Goal: Information Seeking & Learning: Learn about a topic

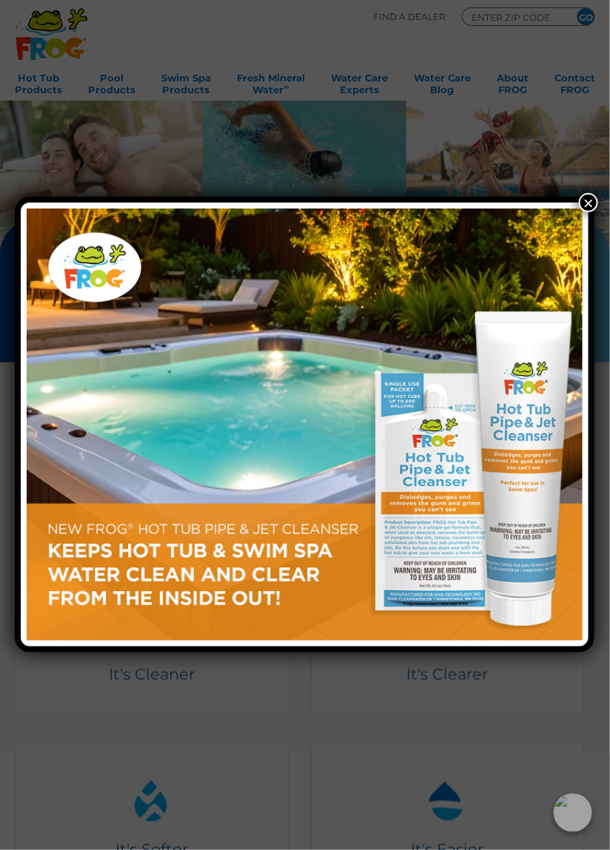
click at [586, 207] on button "×" at bounding box center [588, 202] width 19 height 19
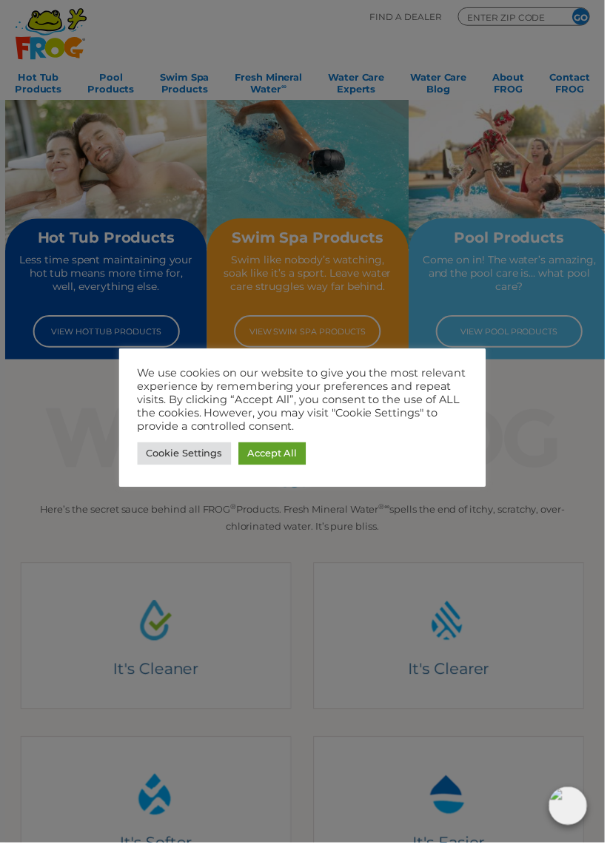
click at [292, 459] on link "Accept All" at bounding box center [274, 457] width 68 height 23
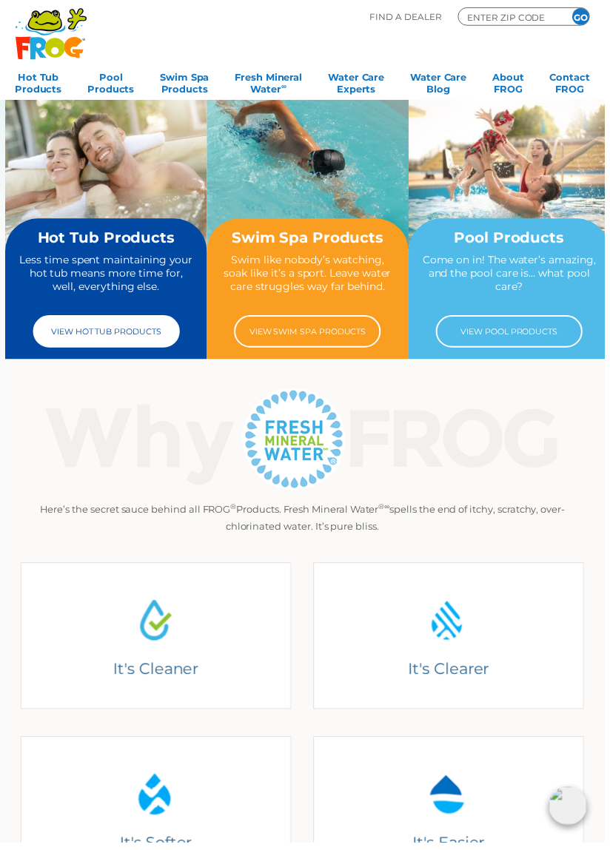
click at [146, 337] on link "View Hot Tub Products" at bounding box center [107, 334] width 148 height 33
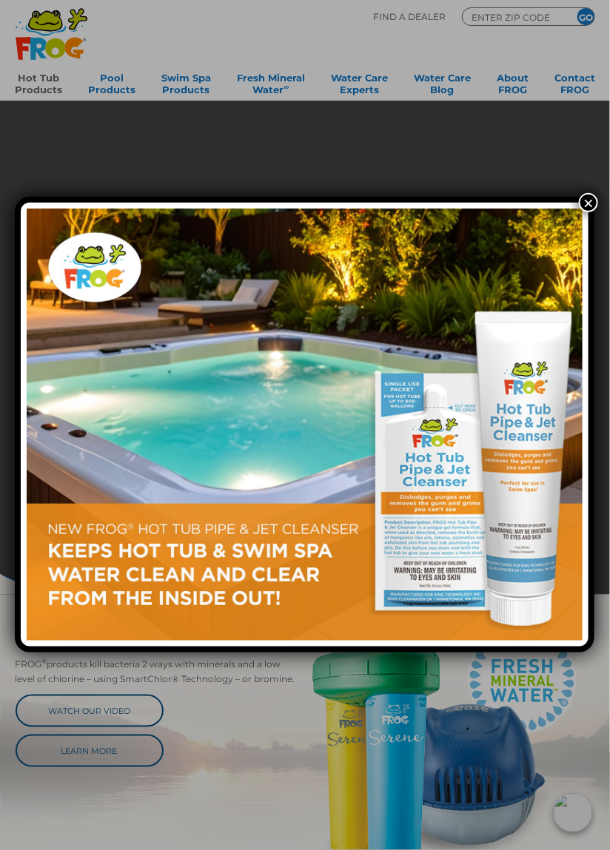
click at [581, 203] on button "×" at bounding box center [588, 202] width 19 height 19
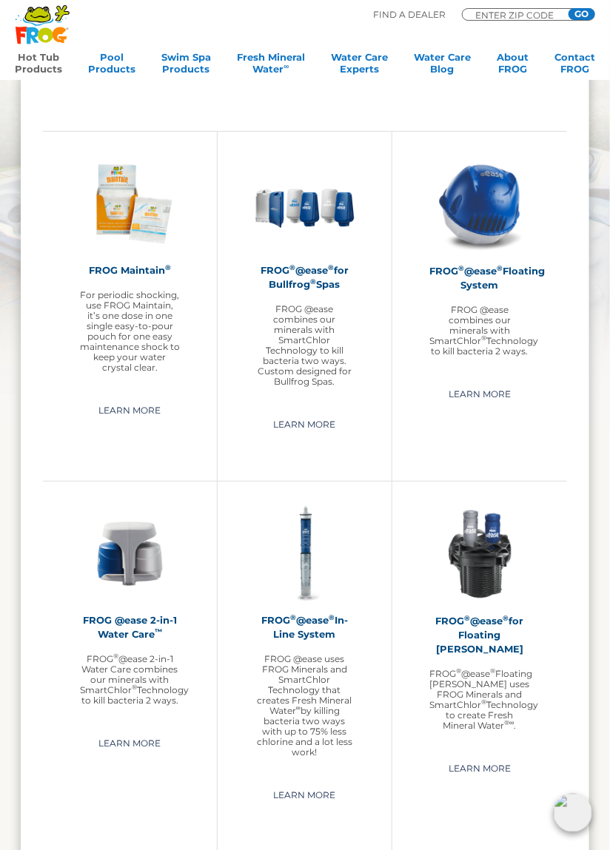
scroll to position [1064, 0]
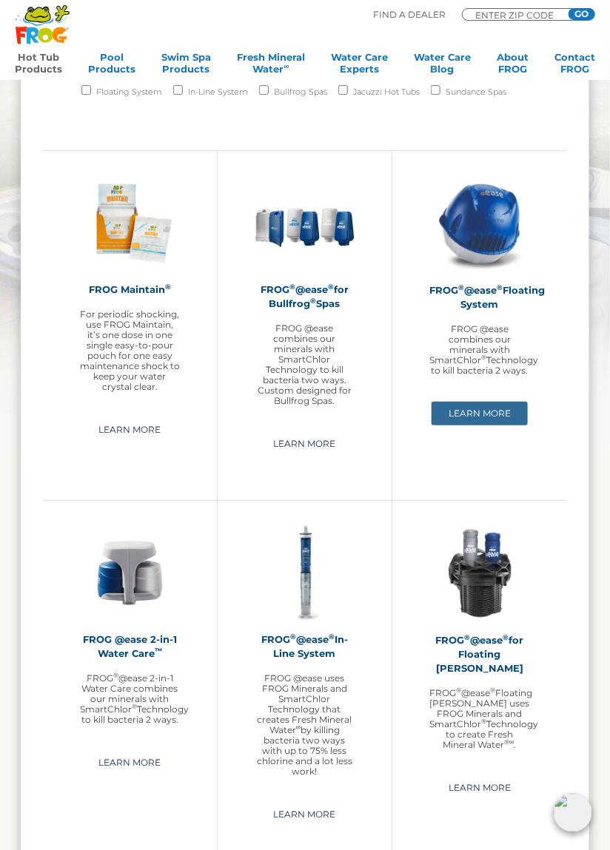
click at [494, 420] on link "Learn More" at bounding box center [479, 414] width 96 height 24
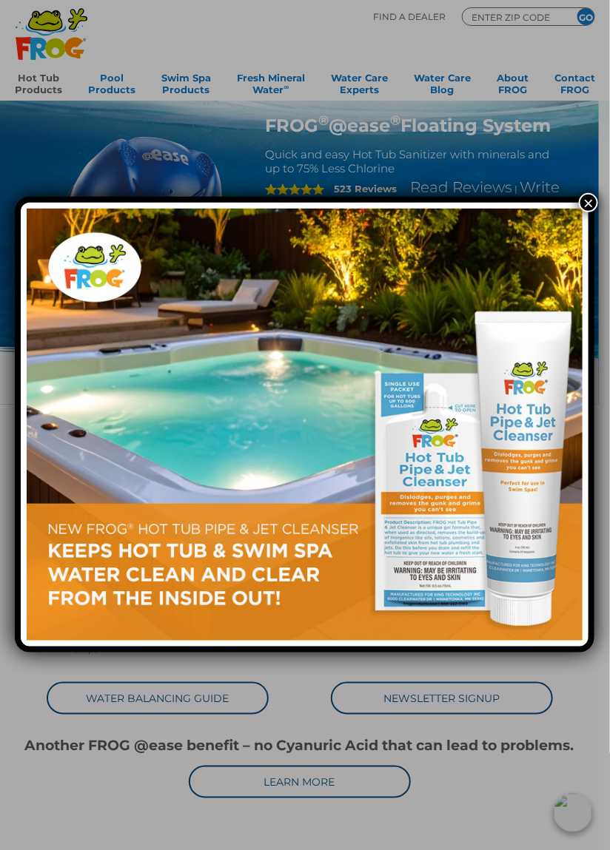
click at [588, 207] on button "×" at bounding box center [588, 202] width 19 height 19
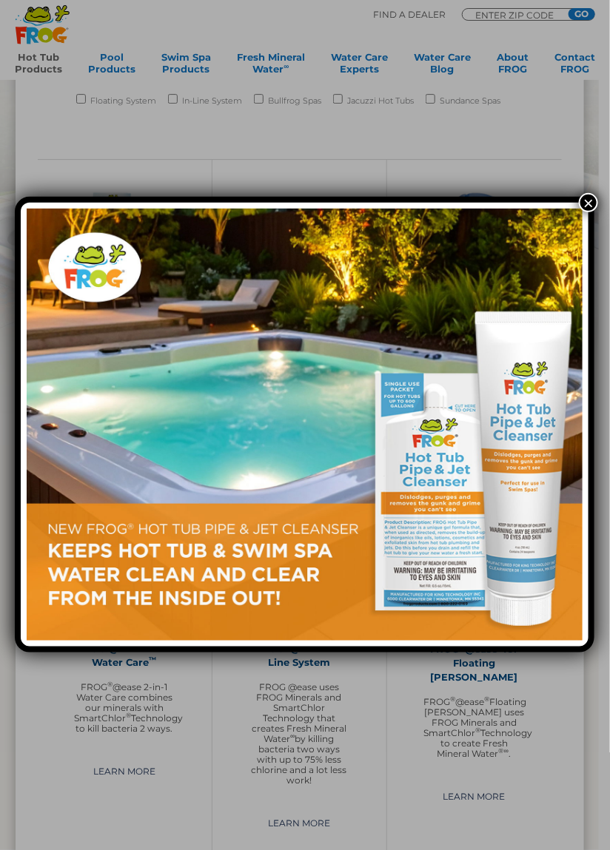
scroll to position [1064, 0]
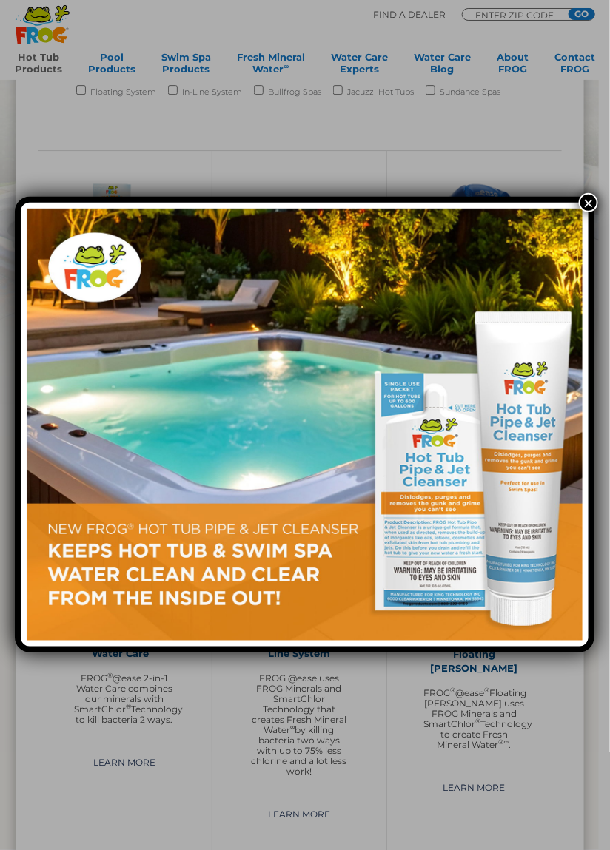
click at [587, 206] on button "×" at bounding box center [588, 202] width 19 height 19
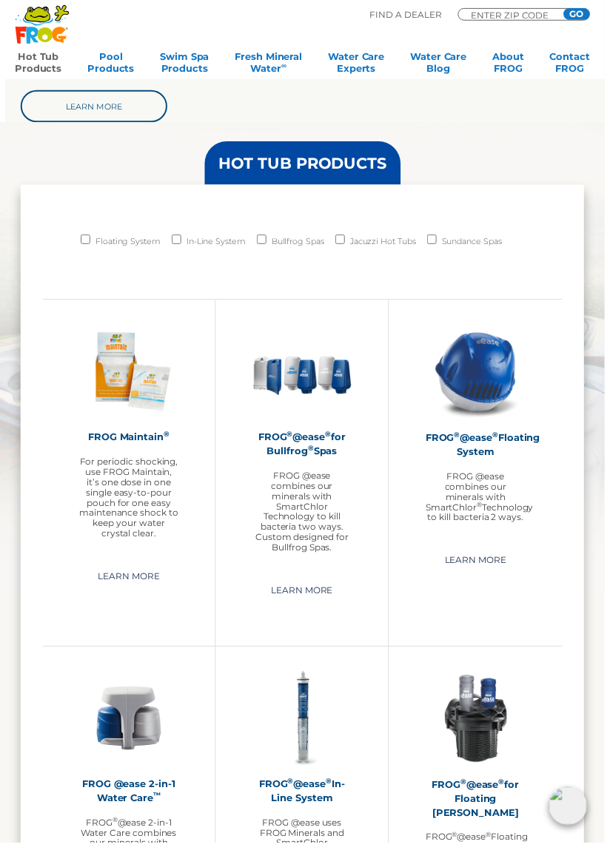
scroll to position [912, 0]
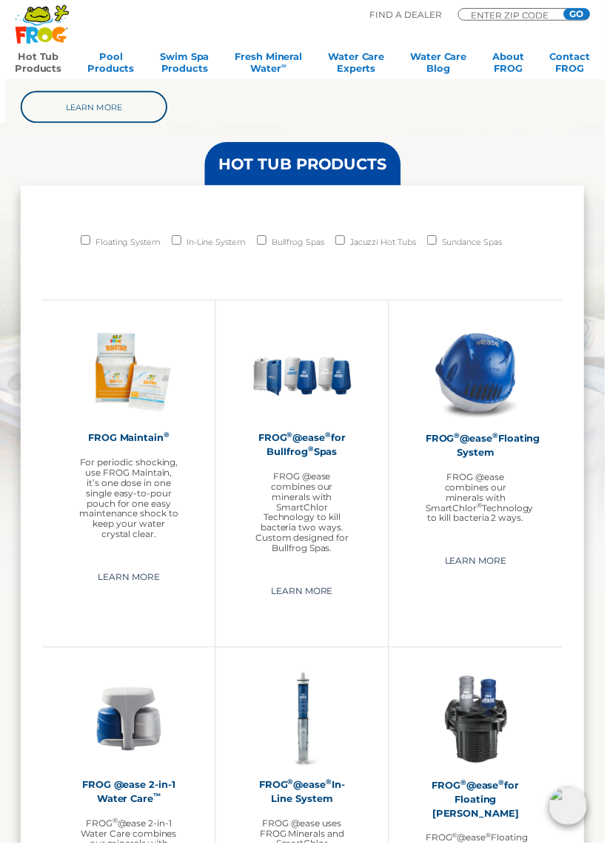
click at [276, 243] on label "Bullfrog Spas" at bounding box center [300, 244] width 53 height 21
click at [269, 243] on input "Bullfrog Spas" at bounding box center [264, 243] width 10 height 10
checkbox input "true"
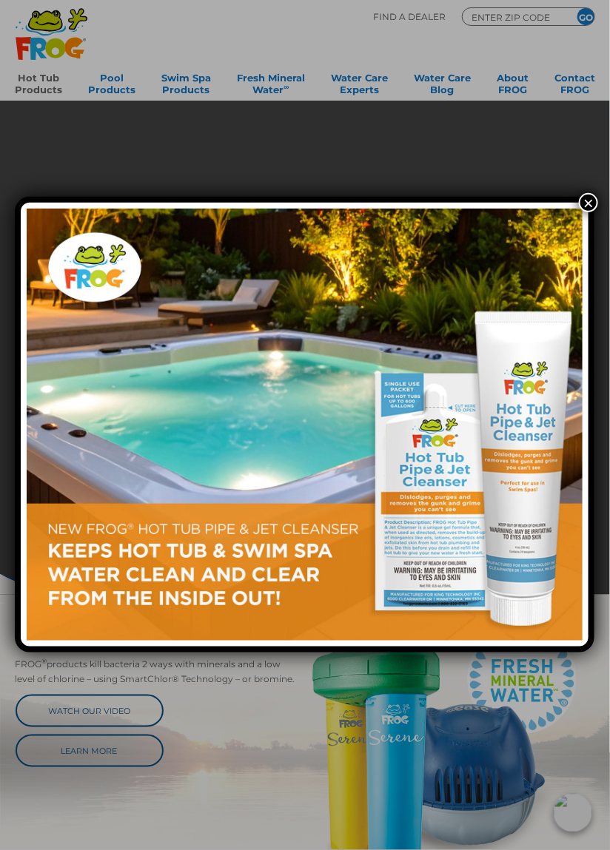
click at [584, 209] on button "×" at bounding box center [588, 202] width 19 height 19
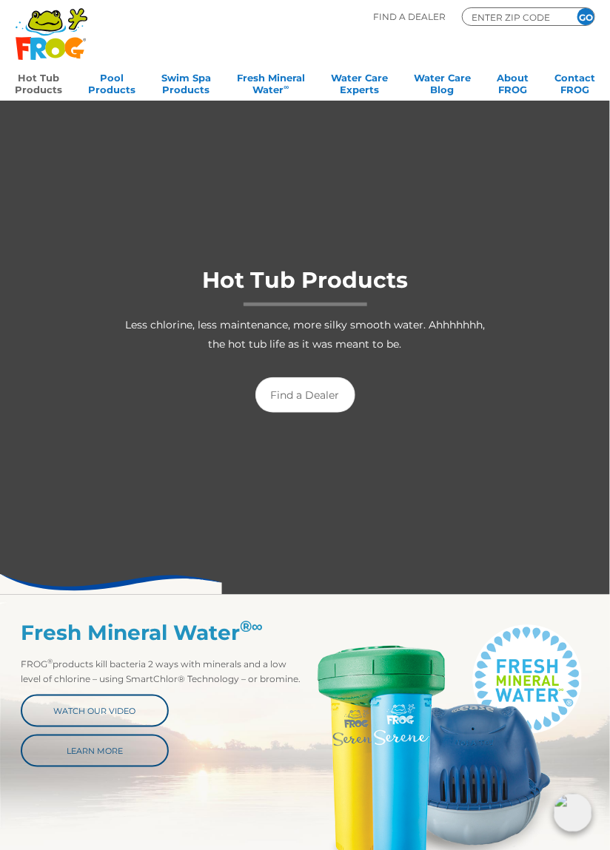
click at [38, 77] on link "Hot Tub Products" at bounding box center [38, 82] width 47 height 30
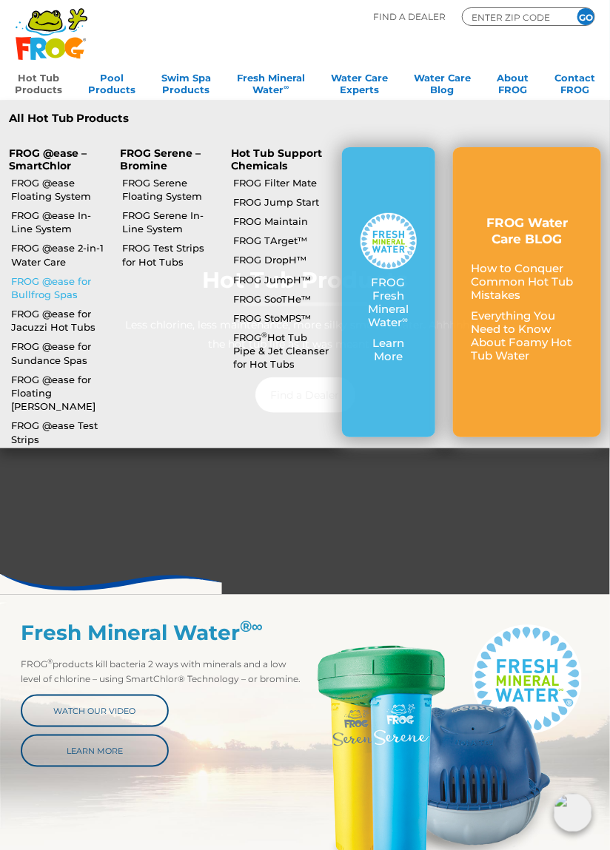
click at [50, 280] on link "FROG @ease for Bullfrog Spas" at bounding box center [59, 288] width 96 height 27
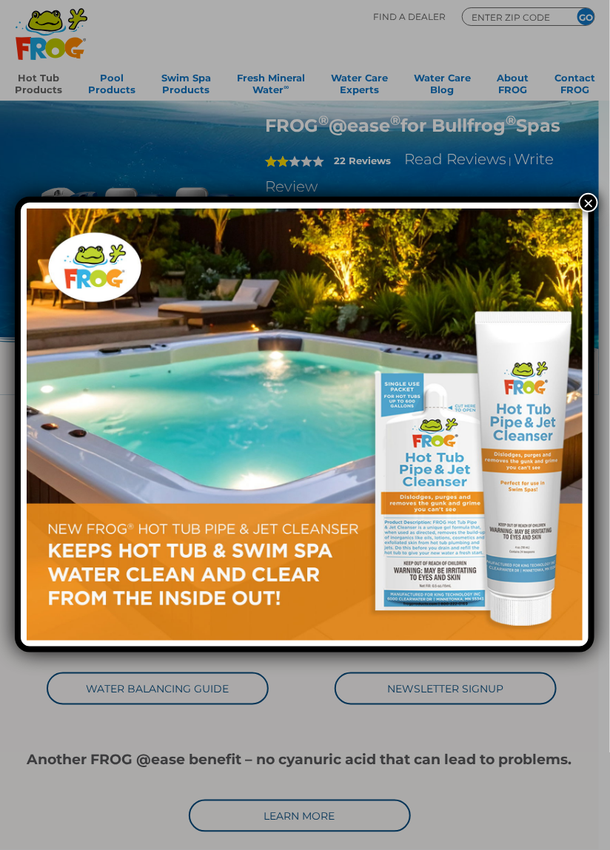
click at [589, 207] on button "×" at bounding box center [588, 202] width 19 height 19
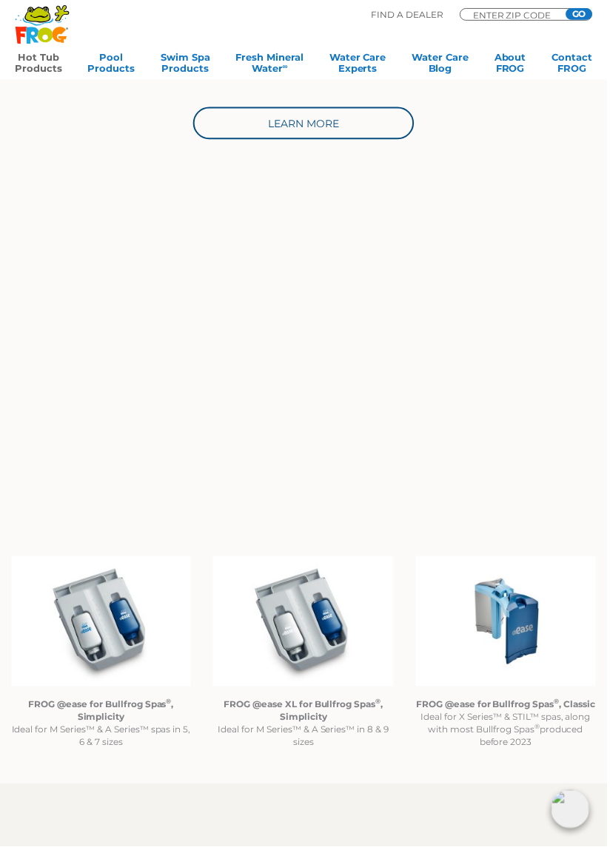
scroll to position [694, 0]
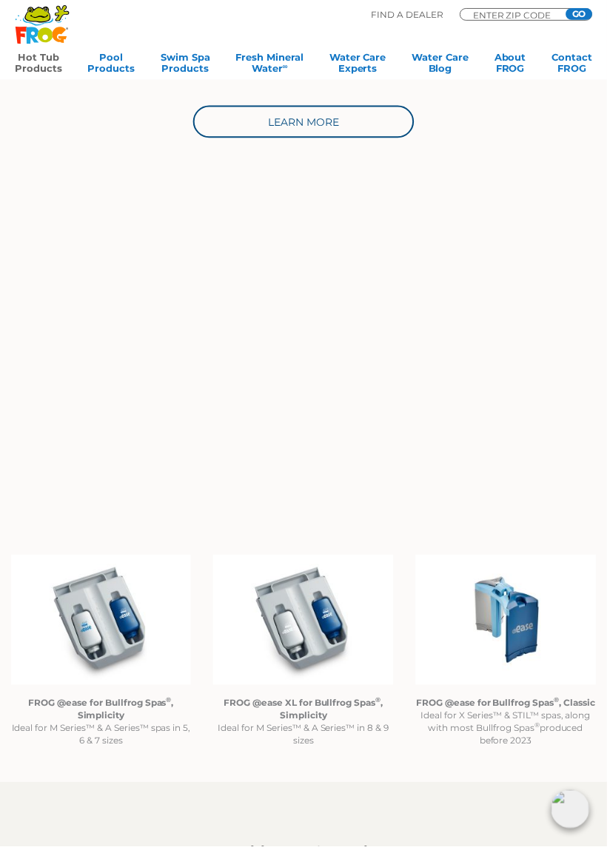
click at [502, 616] on img at bounding box center [507, 622] width 181 height 131
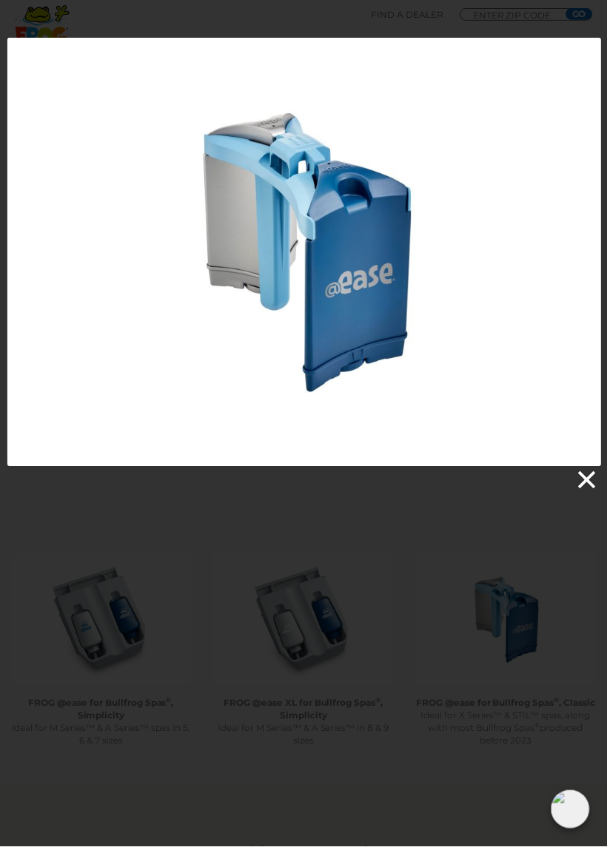
click at [591, 476] on link at bounding box center [588, 482] width 22 height 22
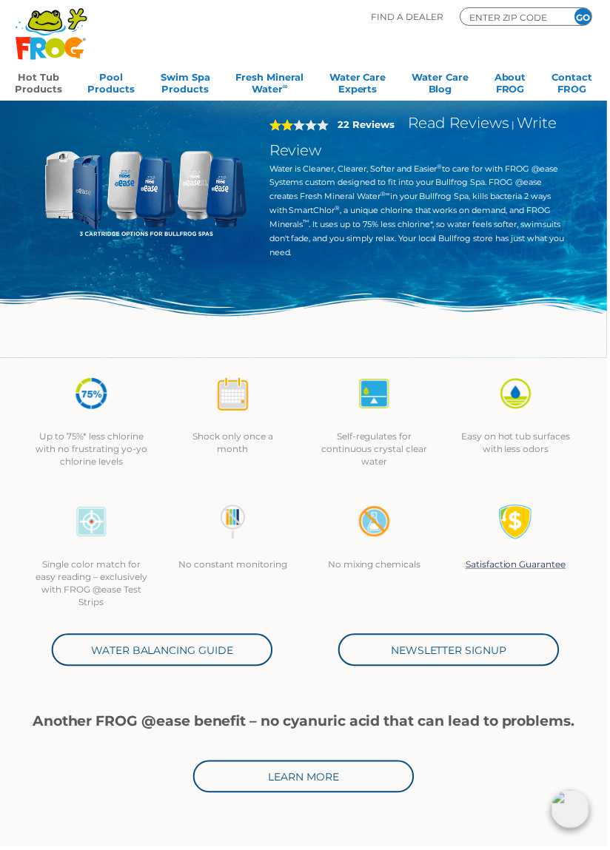
scroll to position [0, 0]
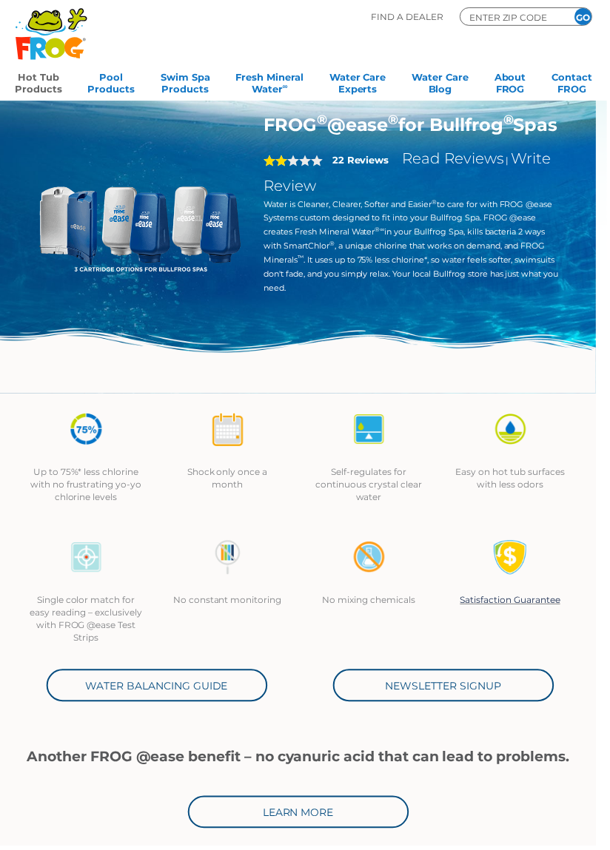
click at [48, 89] on div "×" at bounding box center [305, 425] width 610 height 850
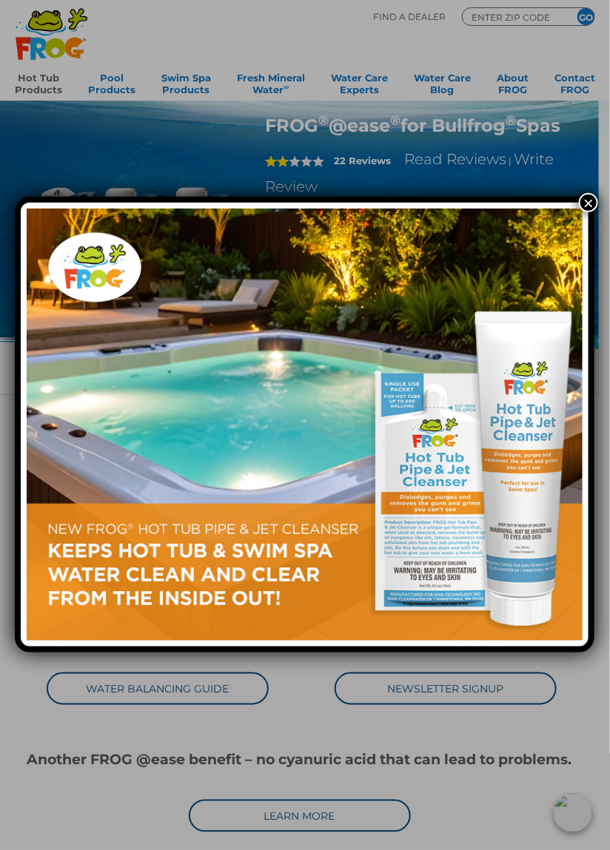
click at [587, 203] on button "×" at bounding box center [588, 202] width 19 height 19
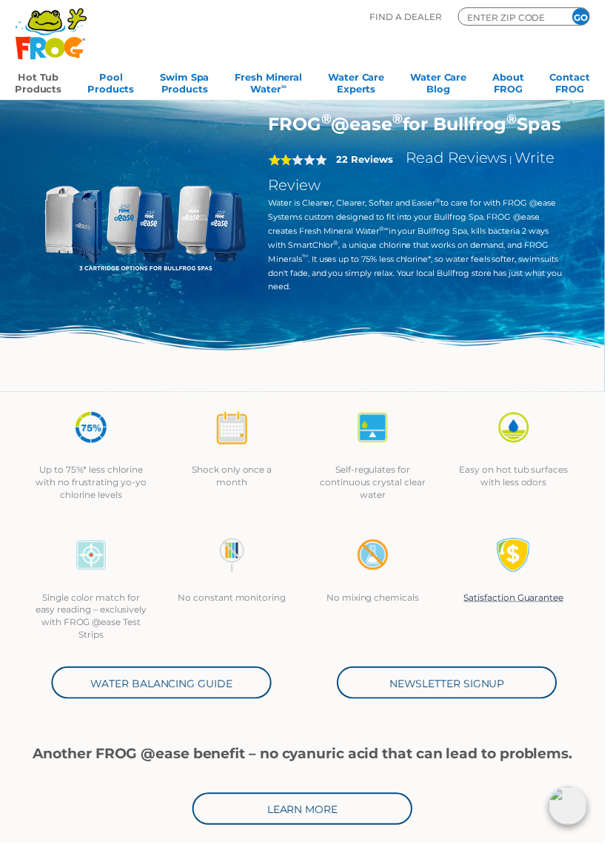
click at [45, 80] on link "Hot Tub Products" at bounding box center [38, 82] width 47 height 30
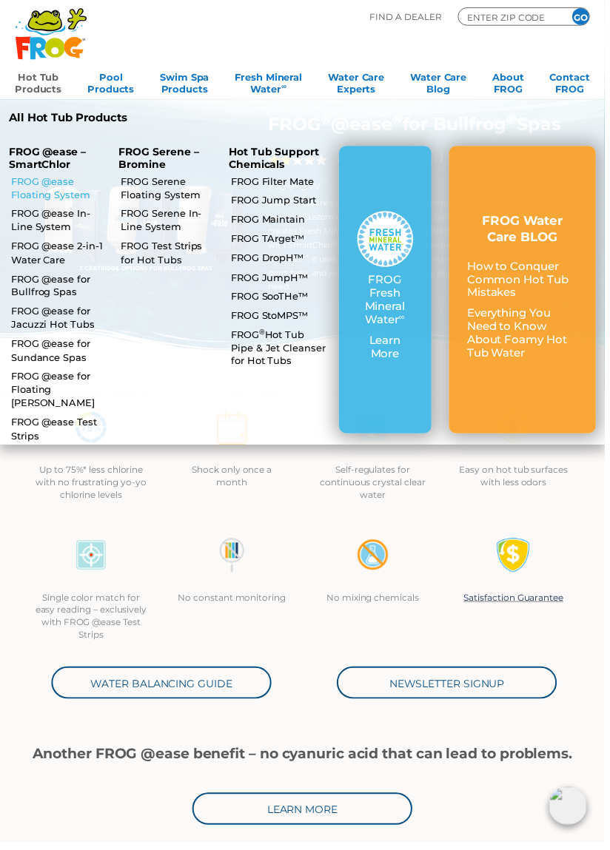
click at [64, 181] on link "FROG @ease Floating System" at bounding box center [59, 189] width 96 height 27
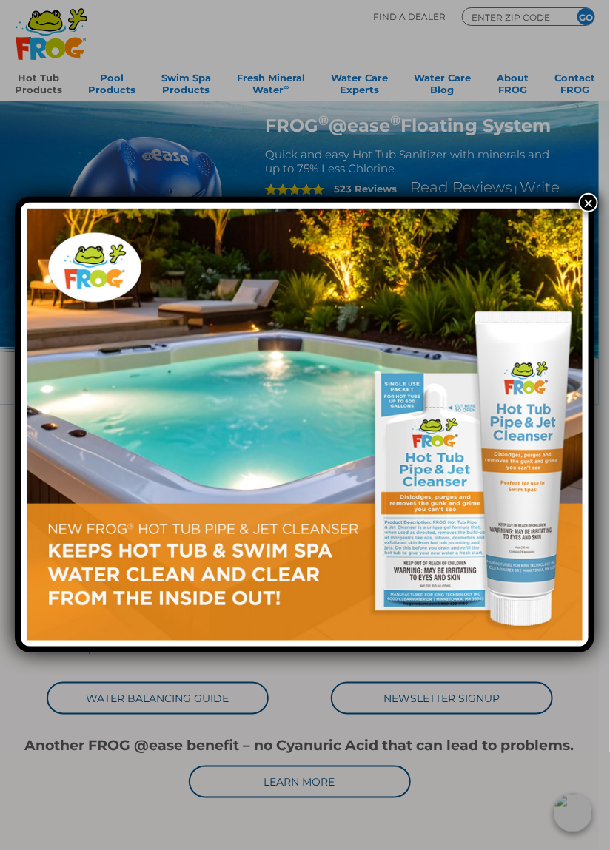
click at [582, 215] on img at bounding box center [305, 425] width 556 height 432
click at [582, 204] on button "×" at bounding box center [588, 202] width 19 height 19
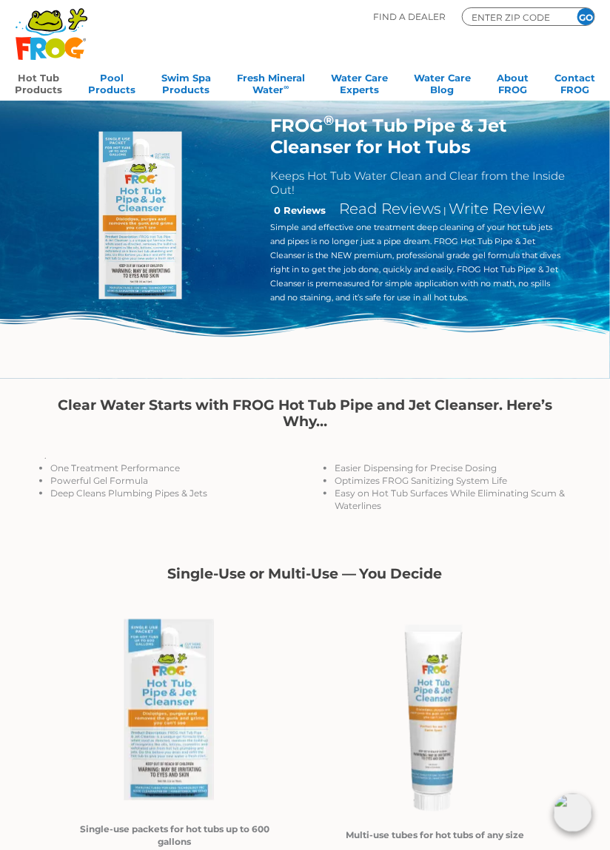
click at [53, 72] on div ".st130{clip-path:url(#SVGID_2_);fill-rule:evenodd;clip-rule:evenodd;fill:#C3CC0…" at bounding box center [51, 40] width 73 height 67
click at [40, 90] on link "Hot Tub Products" at bounding box center [38, 82] width 47 height 30
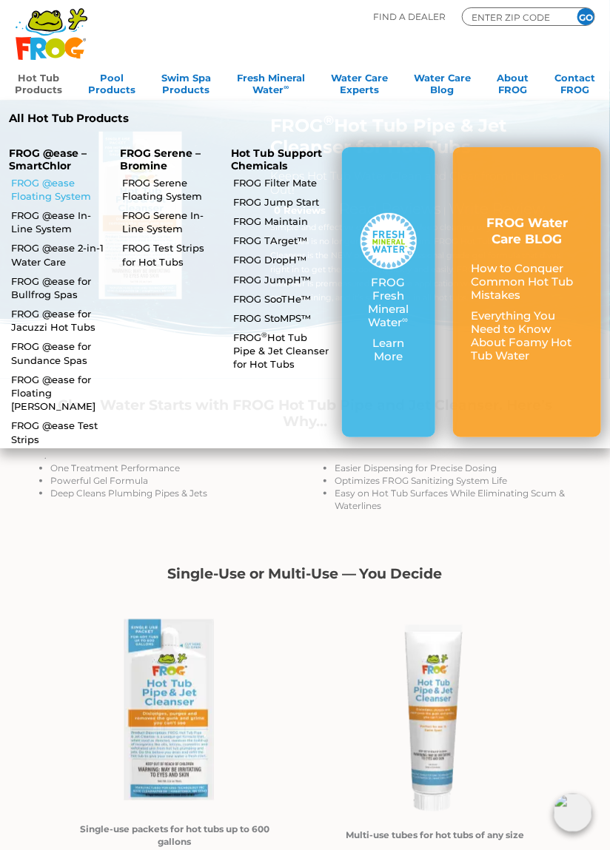
click at [47, 181] on link "FROG @ease Floating System" at bounding box center [59, 189] width 96 height 27
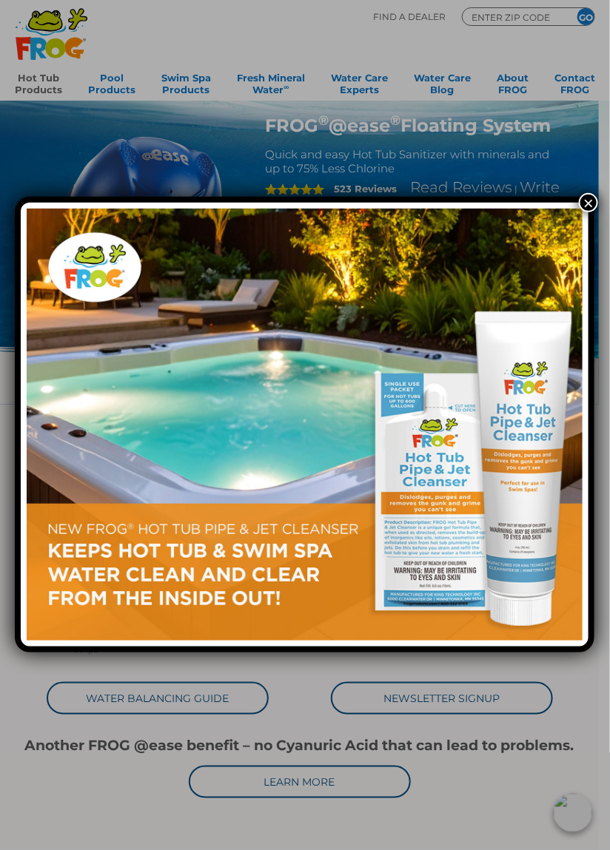
click at [585, 199] on button "×" at bounding box center [588, 202] width 19 height 19
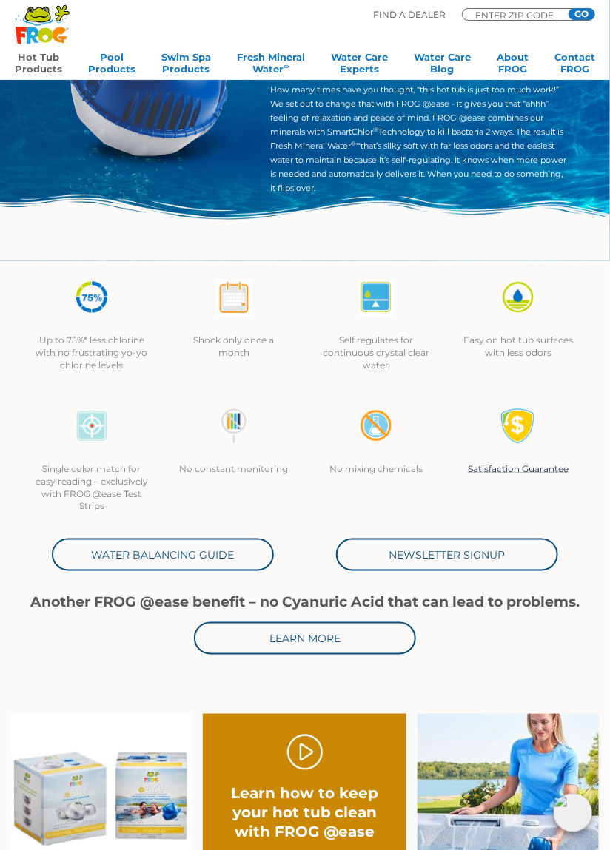
scroll to position [145, 0]
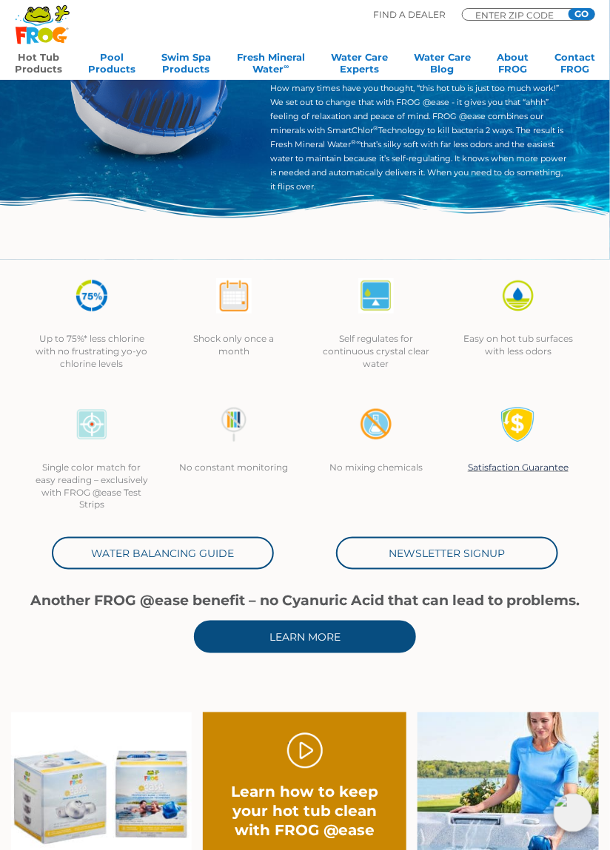
click at [367, 634] on link "Learn More" at bounding box center [305, 637] width 222 height 33
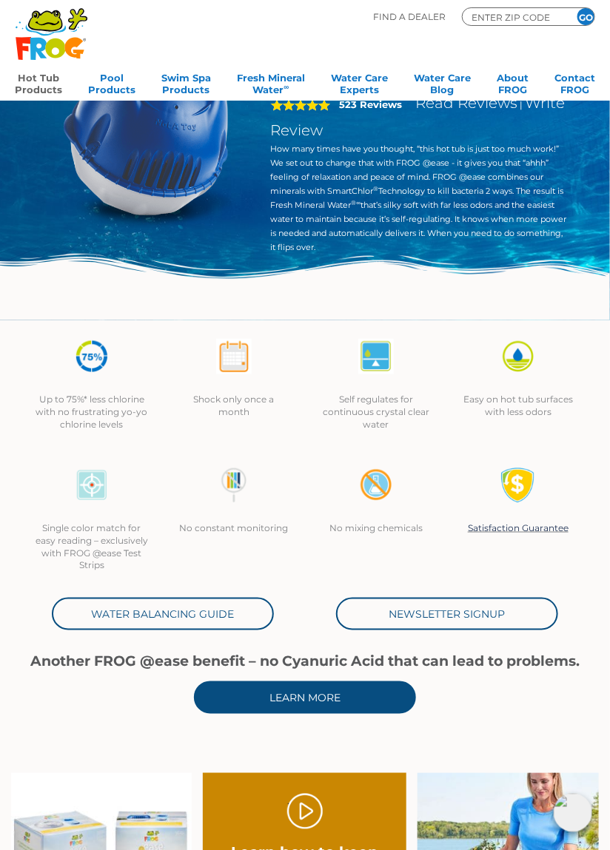
scroll to position [0, 0]
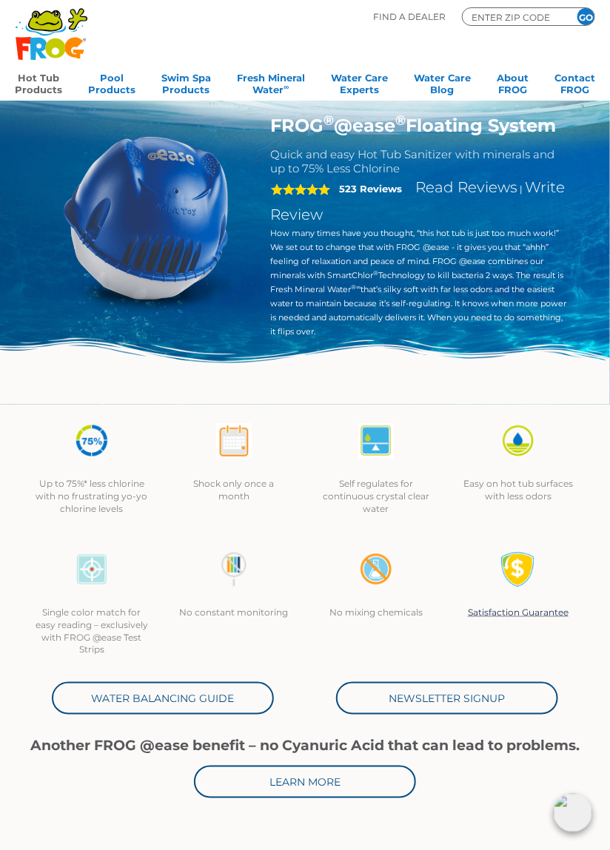
click at [171, 194] on img at bounding box center [146, 218] width 206 height 206
click at [474, 113] on div "FROG ® @ease ® Floating System Quick and easy Hot Tub Sanitizer with minerals a…" at bounding box center [305, 202] width 610 height 405
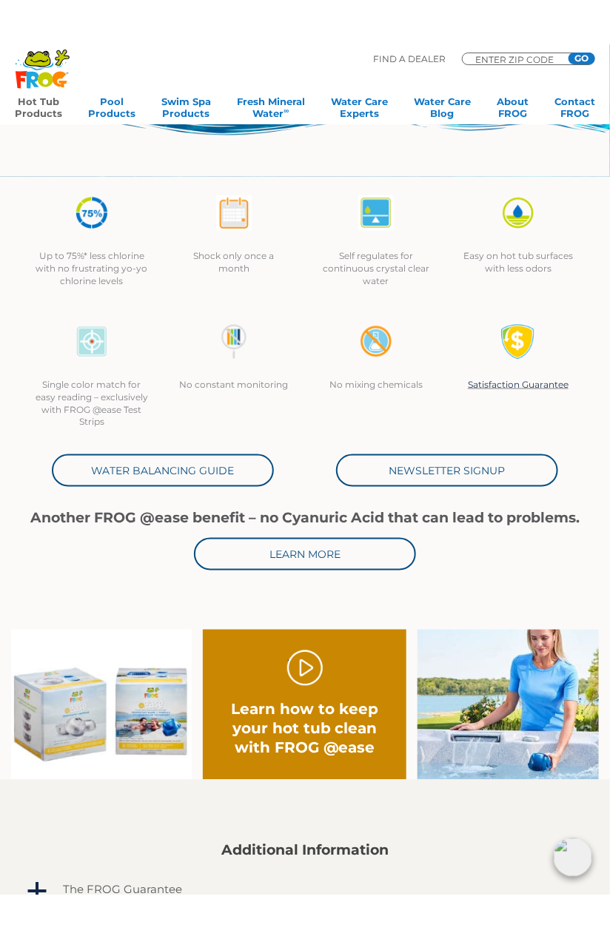
scroll to position [274, 0]
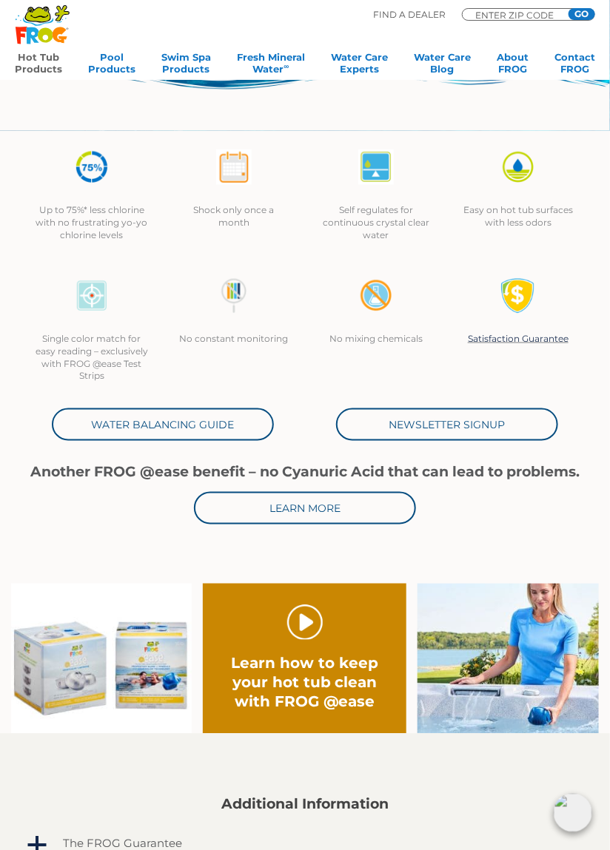
click at [307, 627] on link "." at bounding box center [305, 623] width 36 height 36
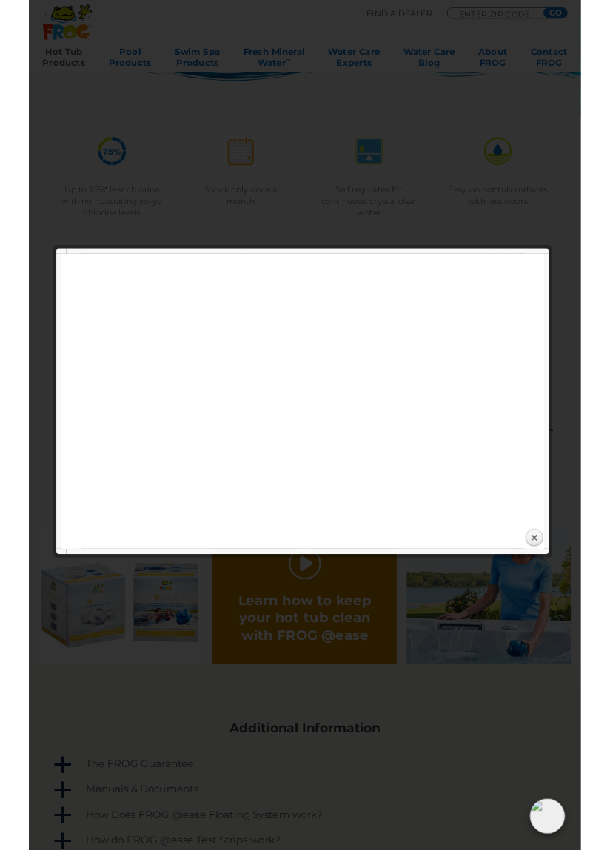
scroll to position [327, 0]
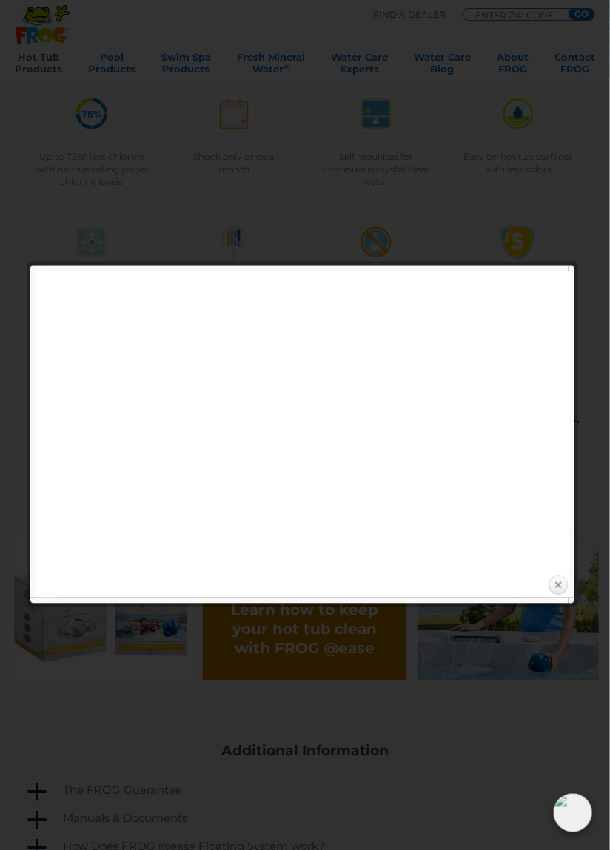
click at [562, 586] on link "Close" at bounding box center [558, 586] width 22 height 22
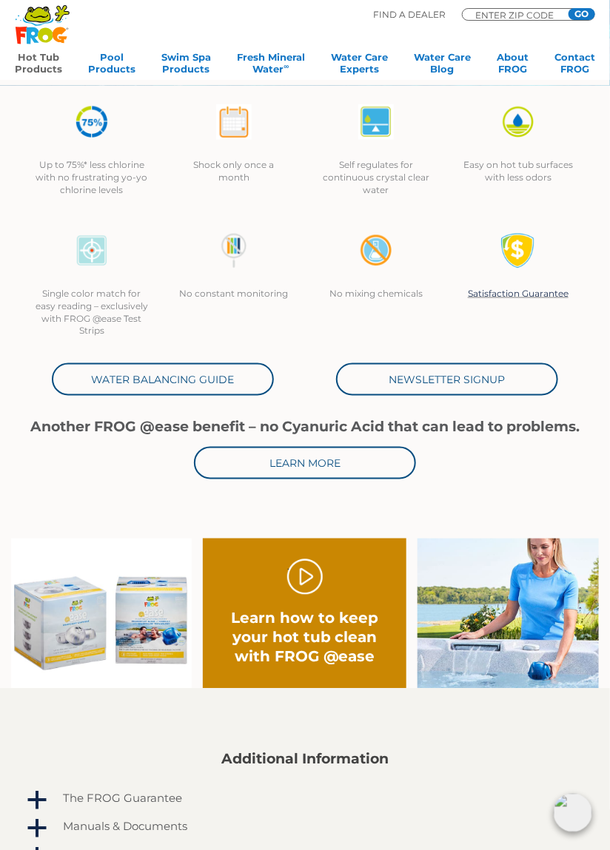
scroll to position [0, 0]
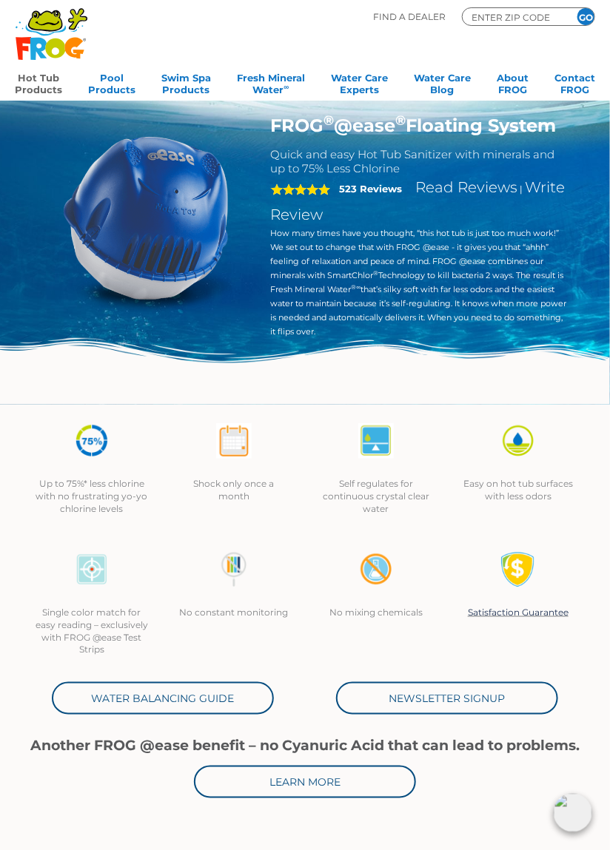
click at [48, 78] on link "Hot Tub Products" at bounding box center [38, 82] width 47 height 30
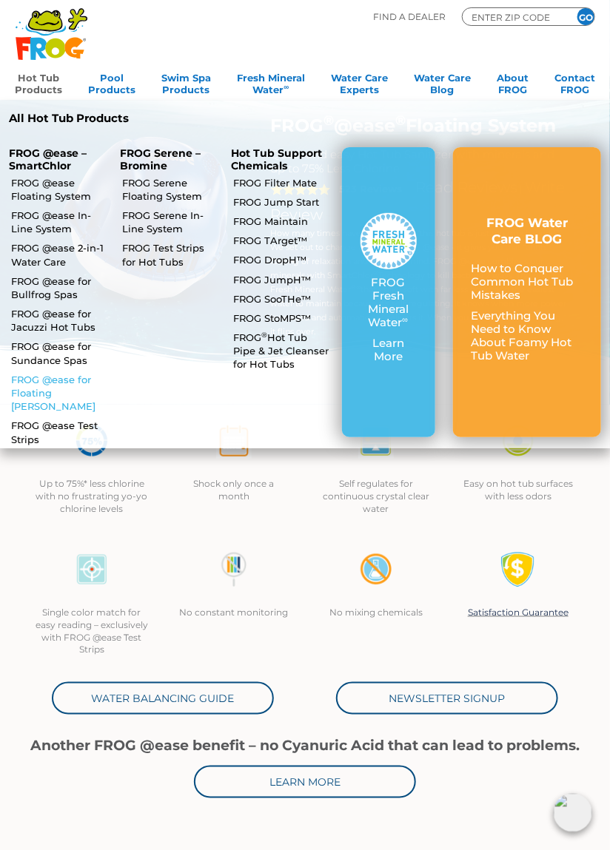
click at [66, 377] on link "FROG @ease for Floating [PERSON_NAME]" at bounding box center [59, 393] width 96 height 41
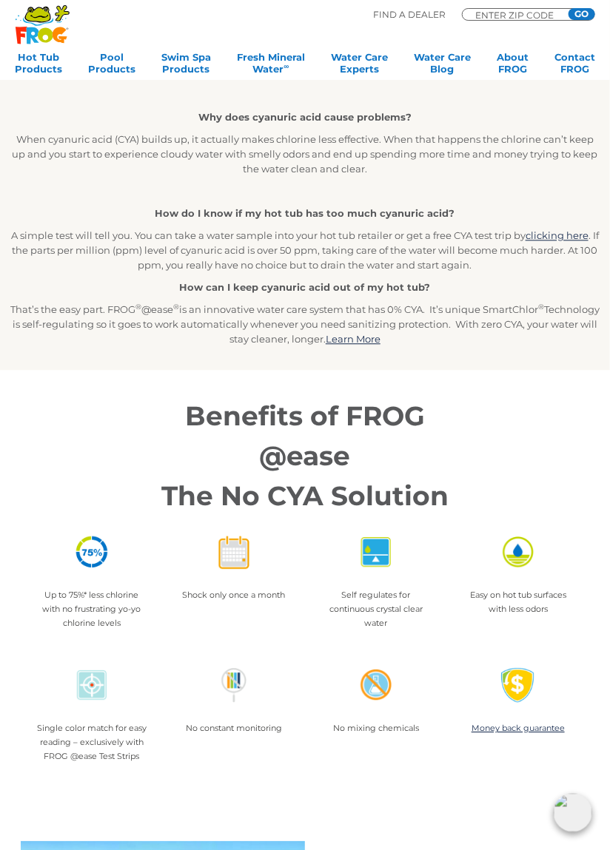
scroll to position [597, 0]
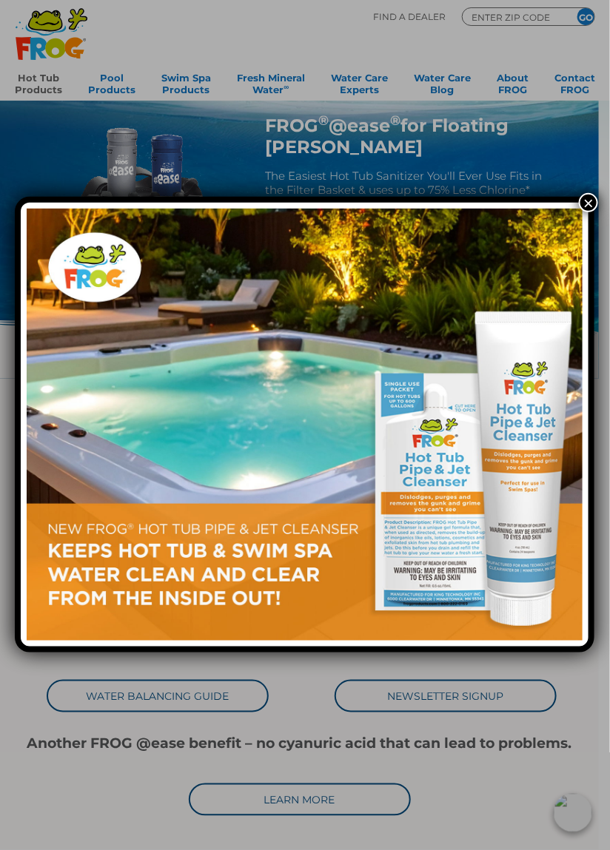
click at [587, 201] on button "×" at bounding box center [588, 202] width 19 height 19
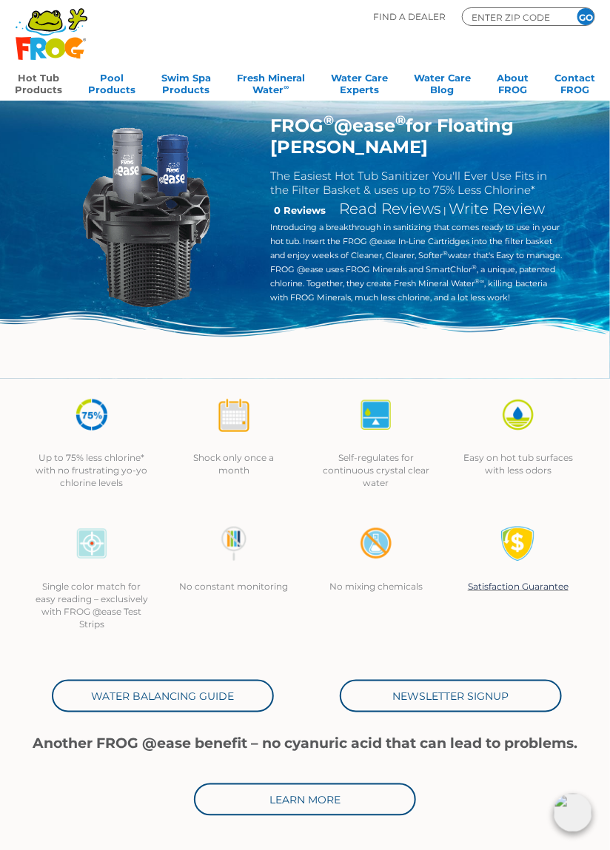
scroll to position [44, 0]
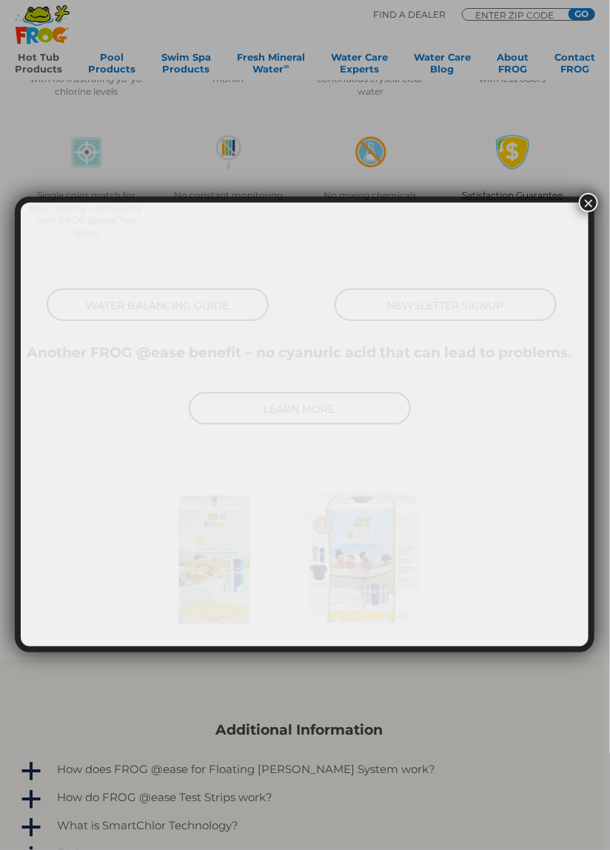
scroll to position [391, 0]
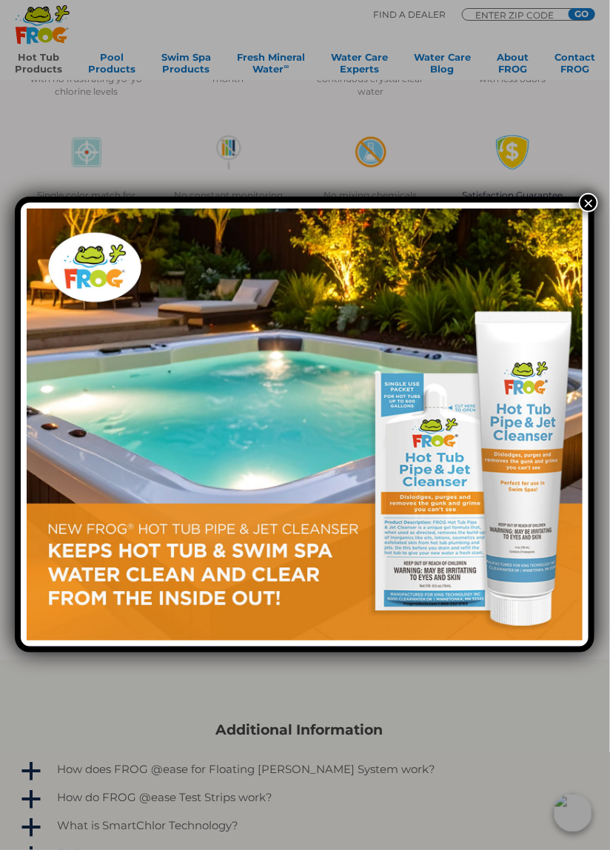
click at [586, 207] on button "×" at bounding box center [588, 202] width 19 height 19
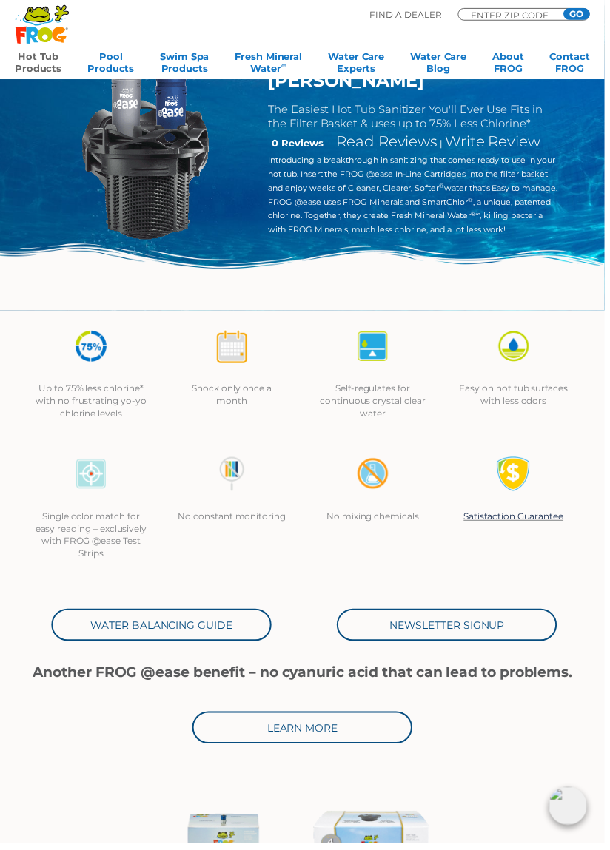
scroll to position [0, 0]
